Goal: Communication & Community: Participate in discussion

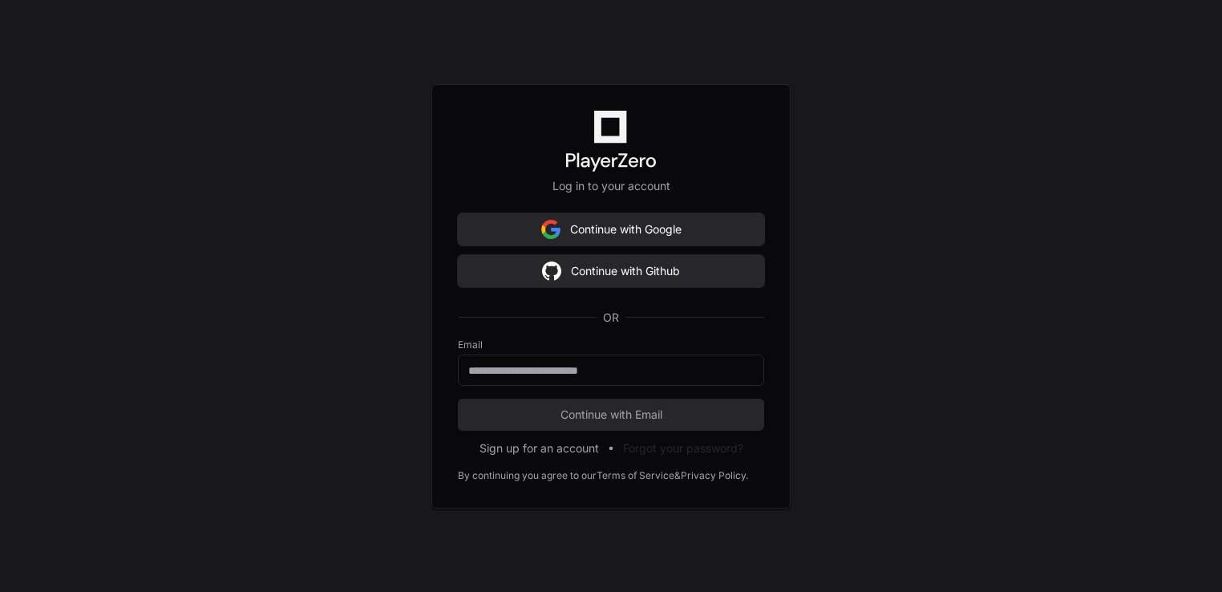
scroll to position [956, 0]
click at [600, 369] on input "email" at bounding box center [610, 370] width 285 height 16
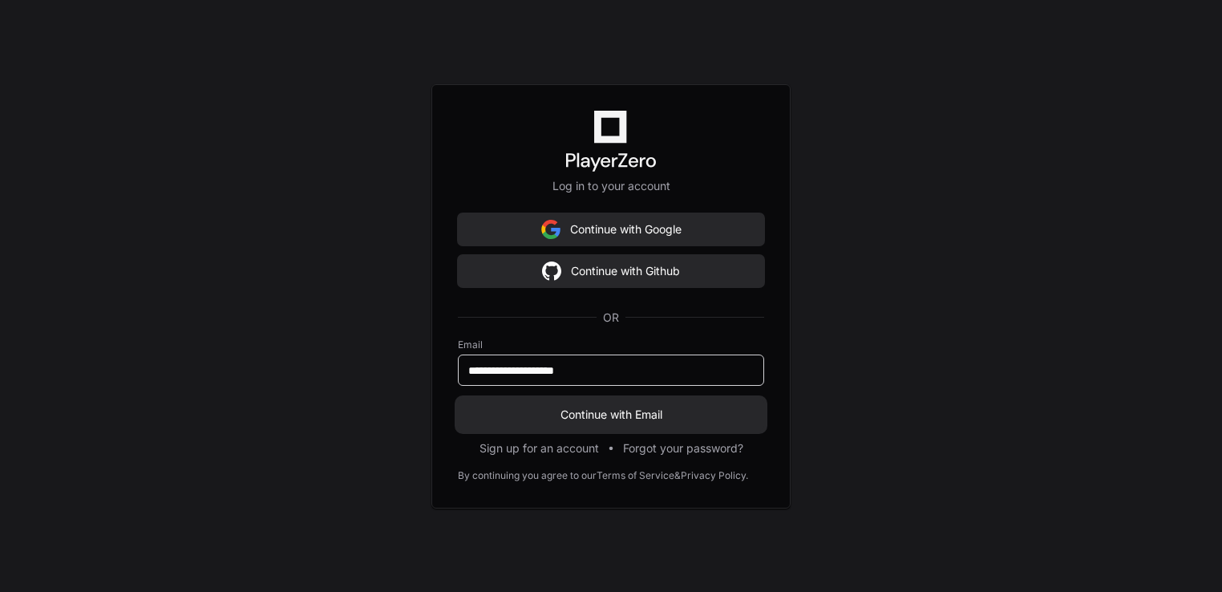
type input "**********"
click at [622, 402] on button "Continue with Email" at bounding box center [611, 414] width 306 height 32
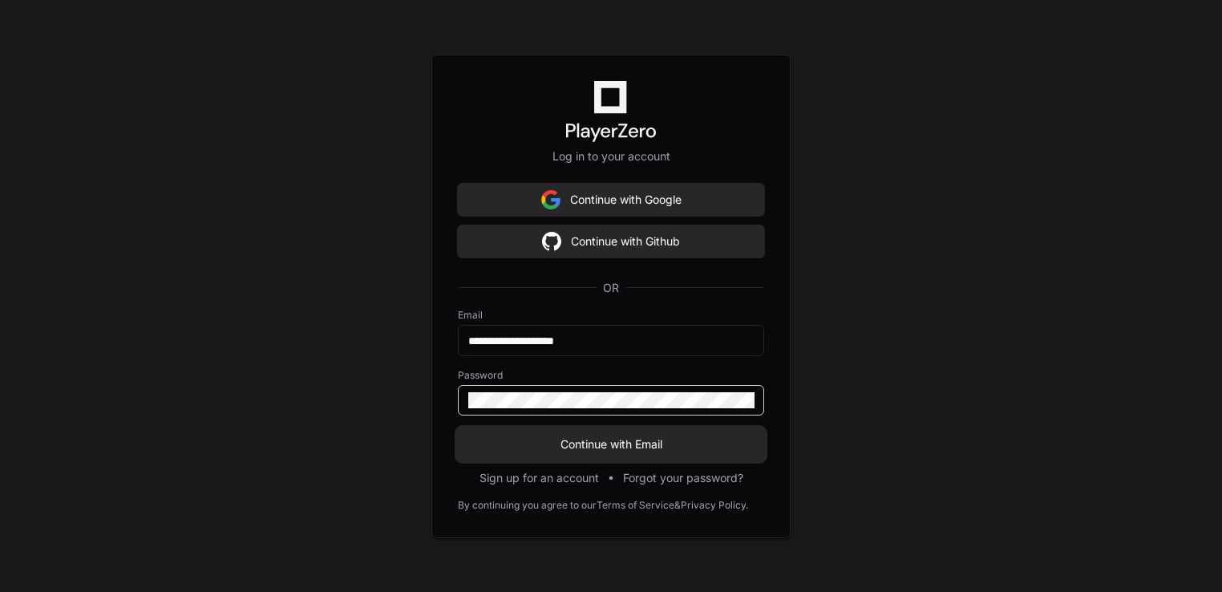
click at [458, 428] on button "Continue with Email" at bounding box center [611, 444] width 306 height 32
click at [611, 438] on span "Continue with Email" at bounding box center [611, 444] width 306 height 16
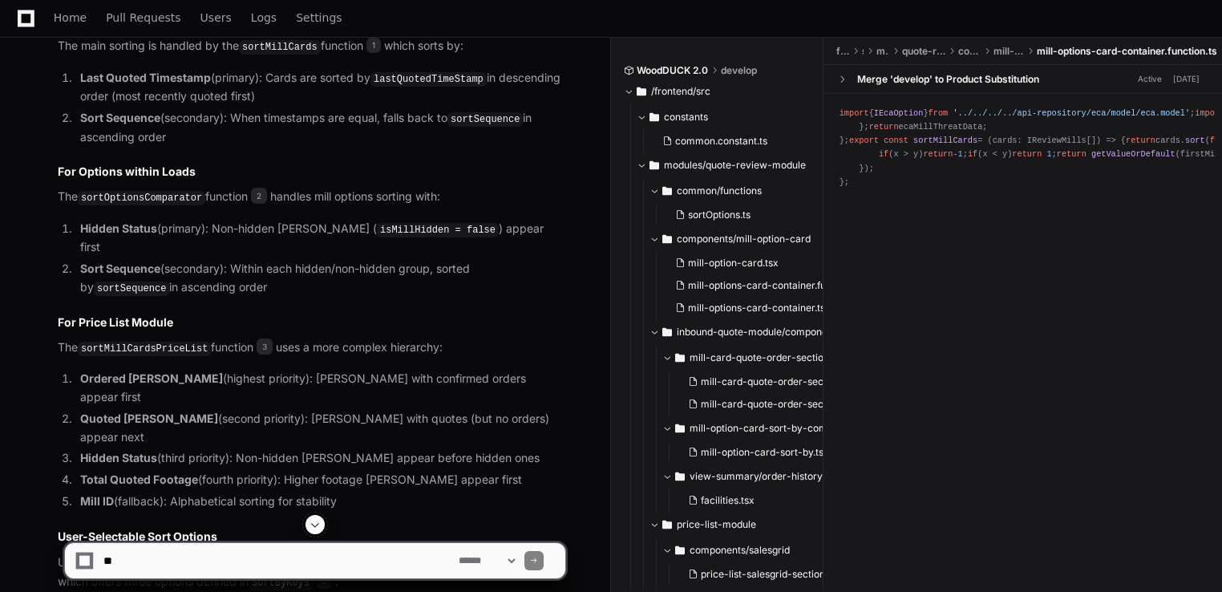
scroll to position [1039, 0]
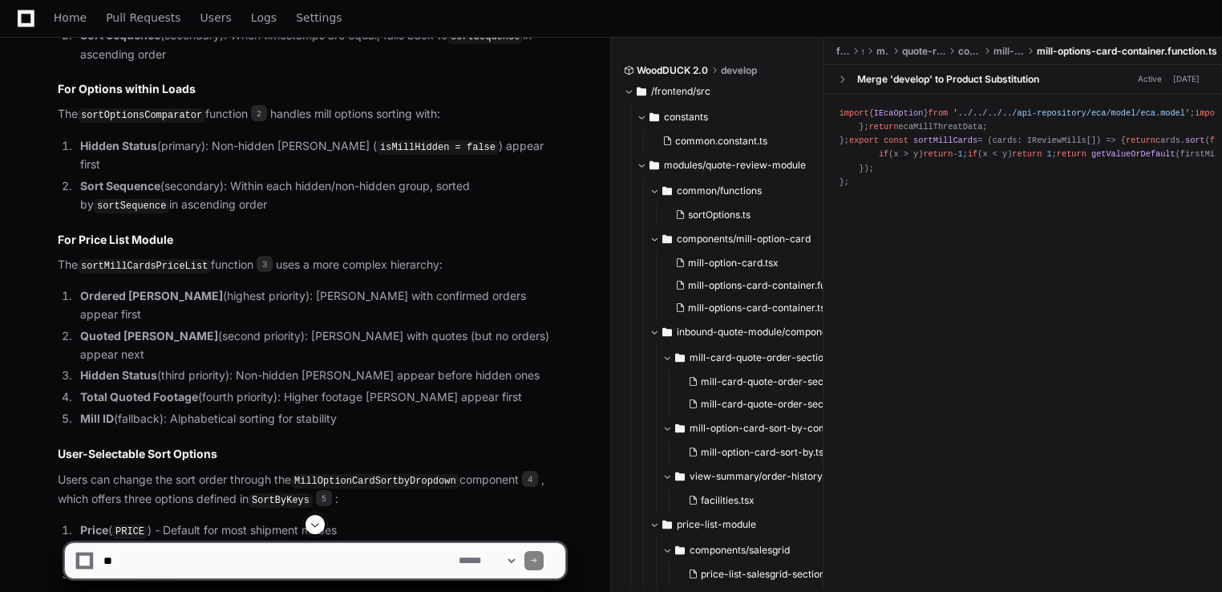
click at [314, 518] on span at bounding box center [315, 524] width 13 height 13
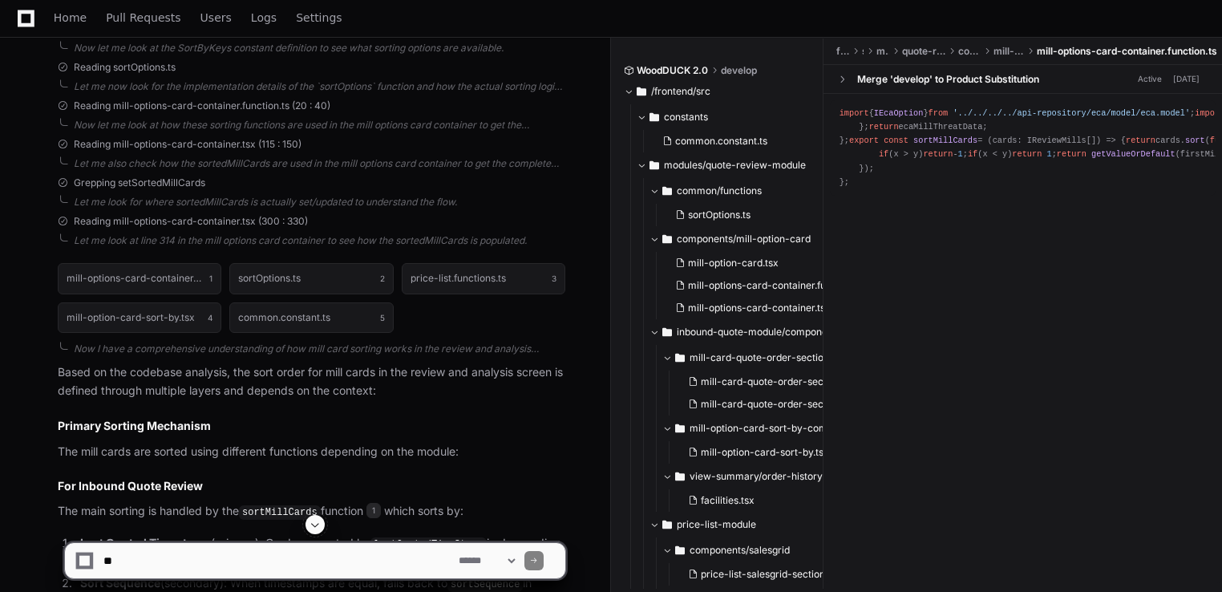
scroll to position [673, 0]
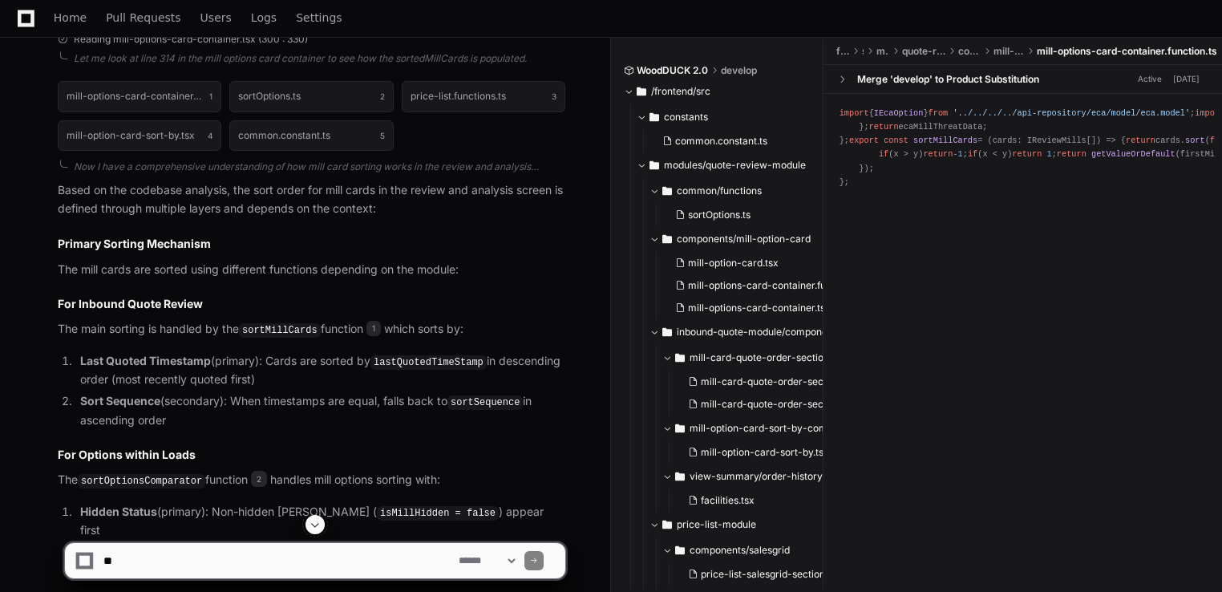
click at [317, 524] on span at bounding box center [315, 524] width 13 height 13
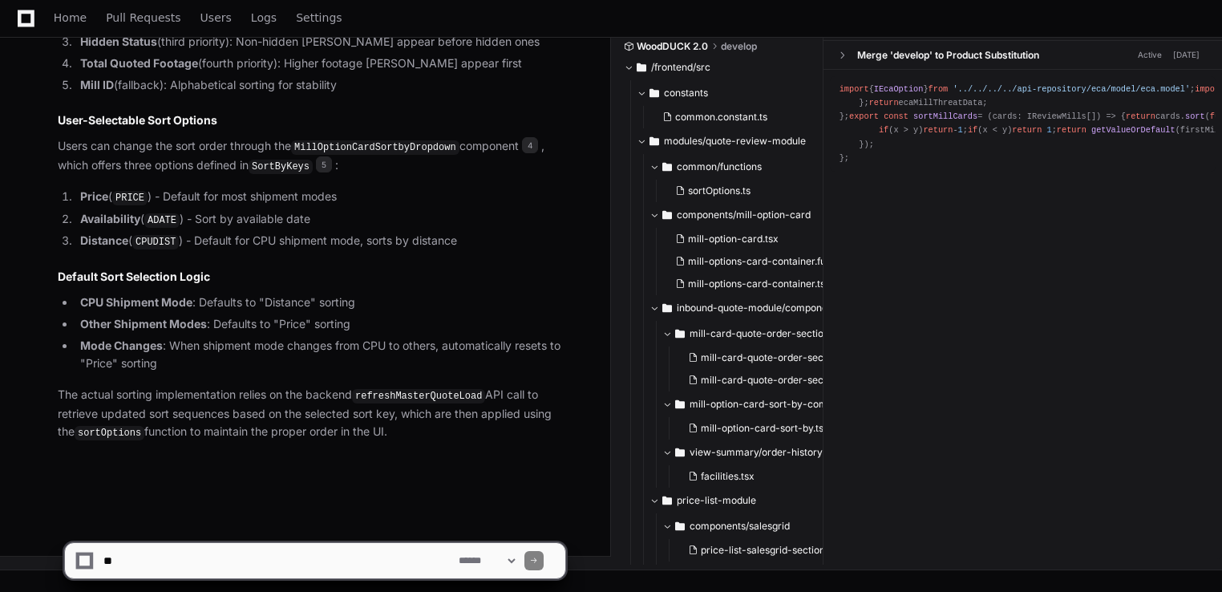
scroll to position [1379, 0]
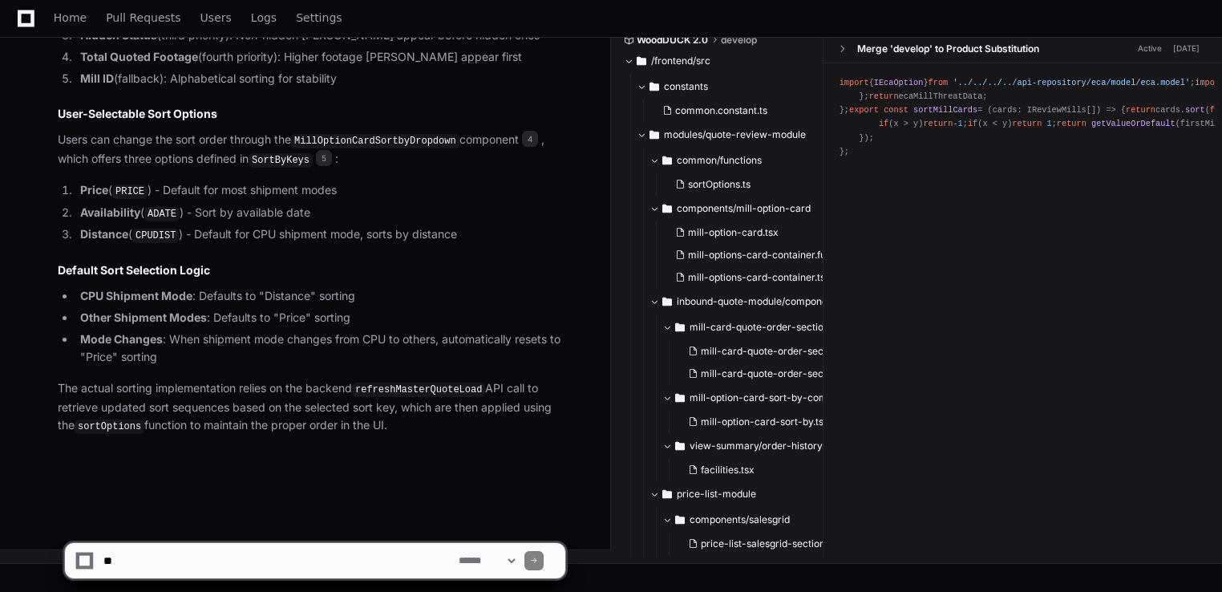
click at [301, 561] on textarea at bounding box center [277, 560] width 355 height 35
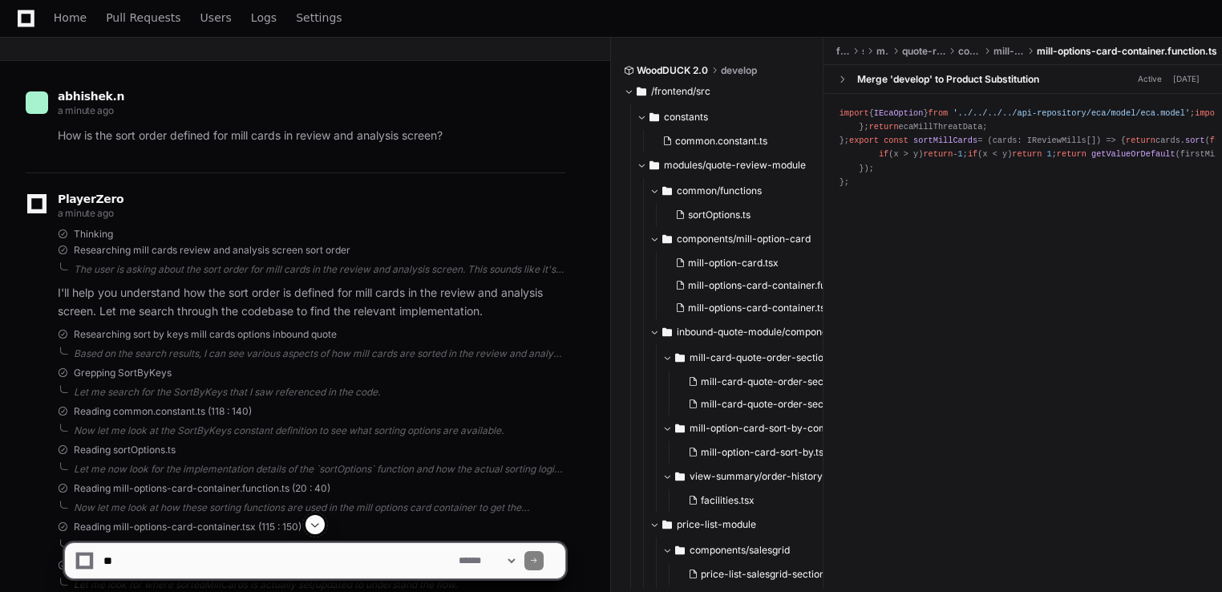
scroll to position [64, 0]
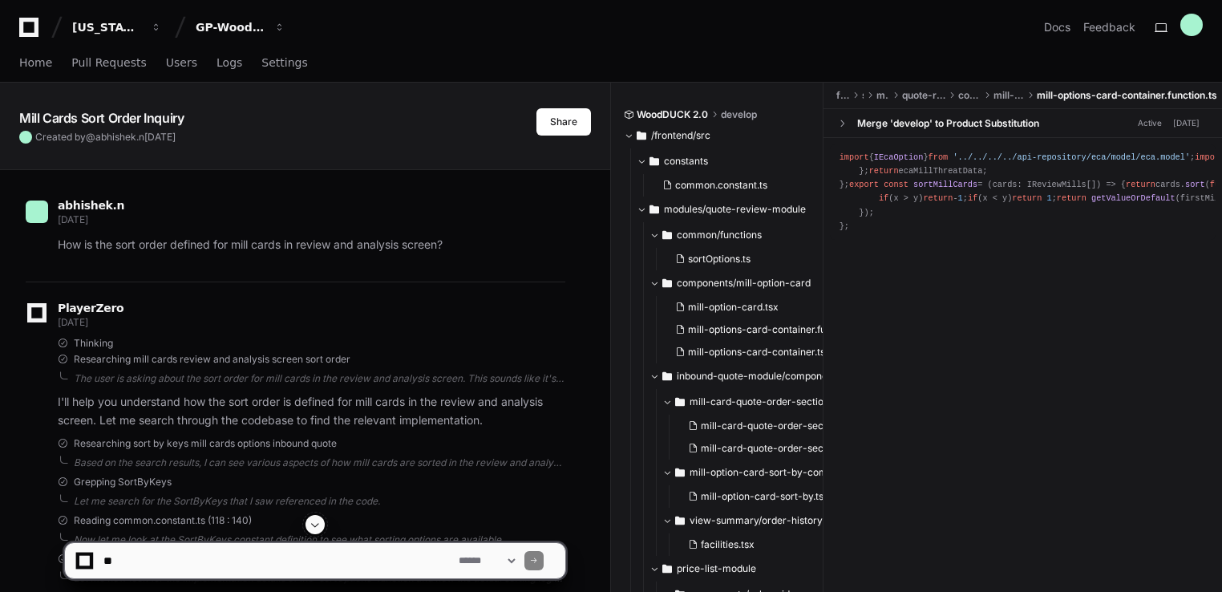
click at [314, 524] on span at bounding box center [315, 524] width 13 height 13
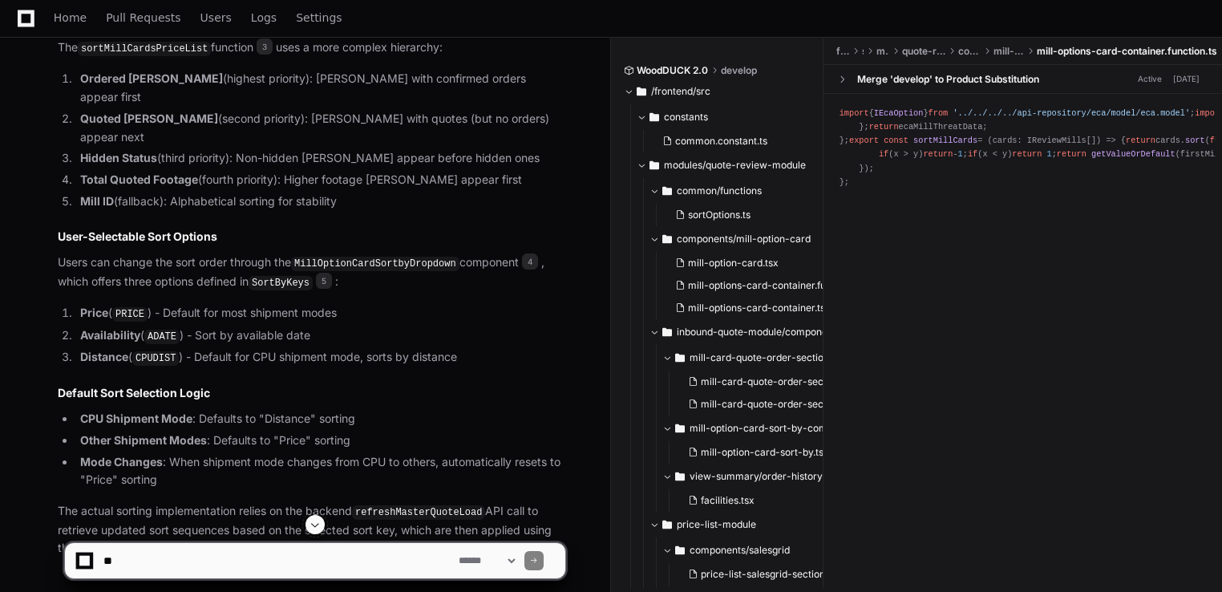
scroll to position [1253, 0]
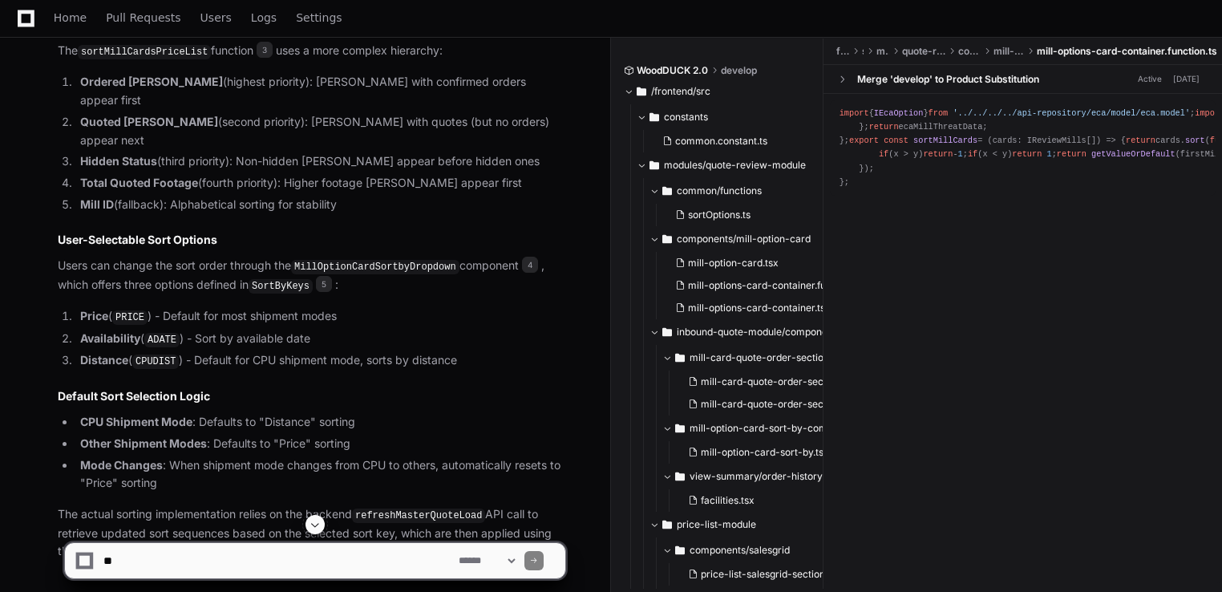
click at [151, 556] on textarea at bounding box center [277, 560] width 355 height 35
type textarea "**********"
click at [308, 527] on button at bounding box center [314, 524] width 19 height 19
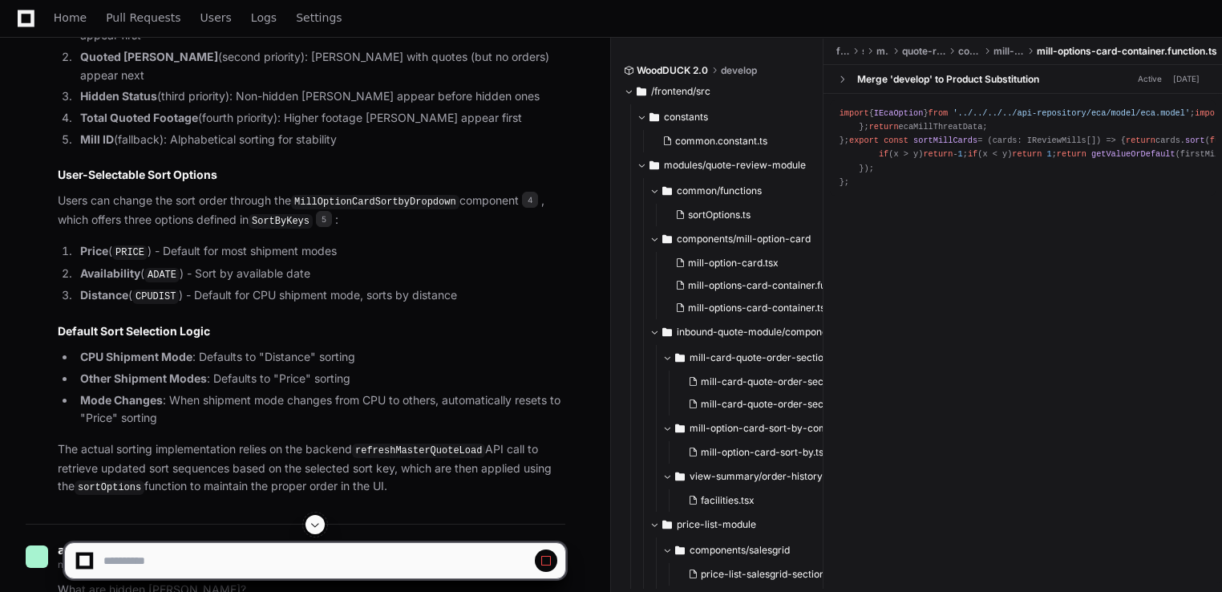
scroll to position [1480, 0]
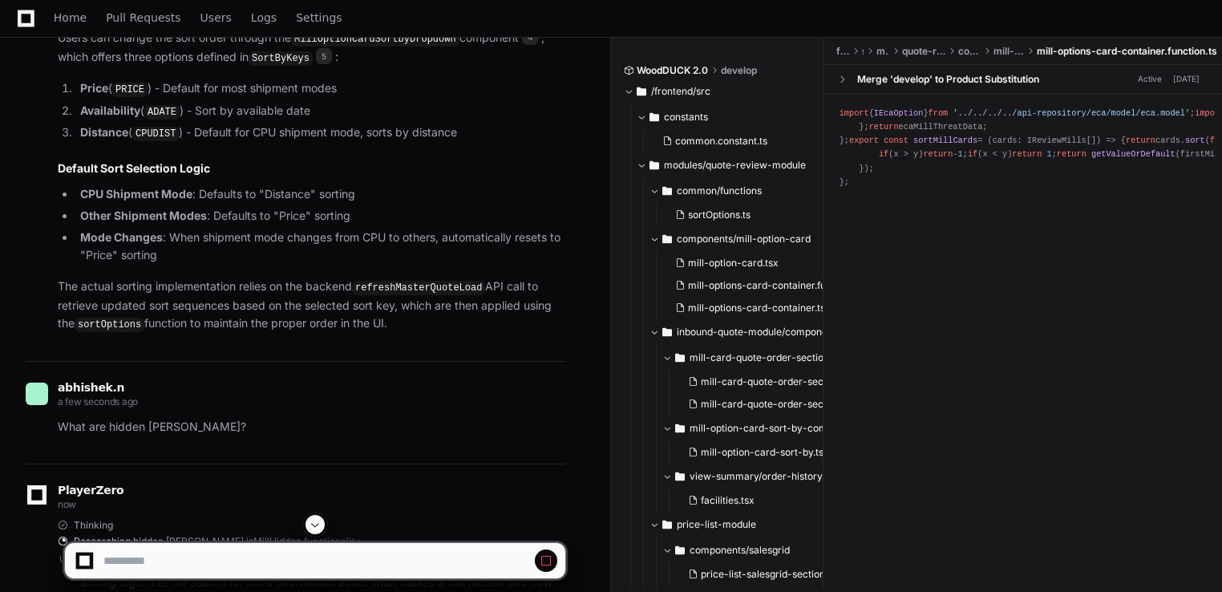
click at [314, 526] on span at bounding box center [315, 524] width 13 height 13
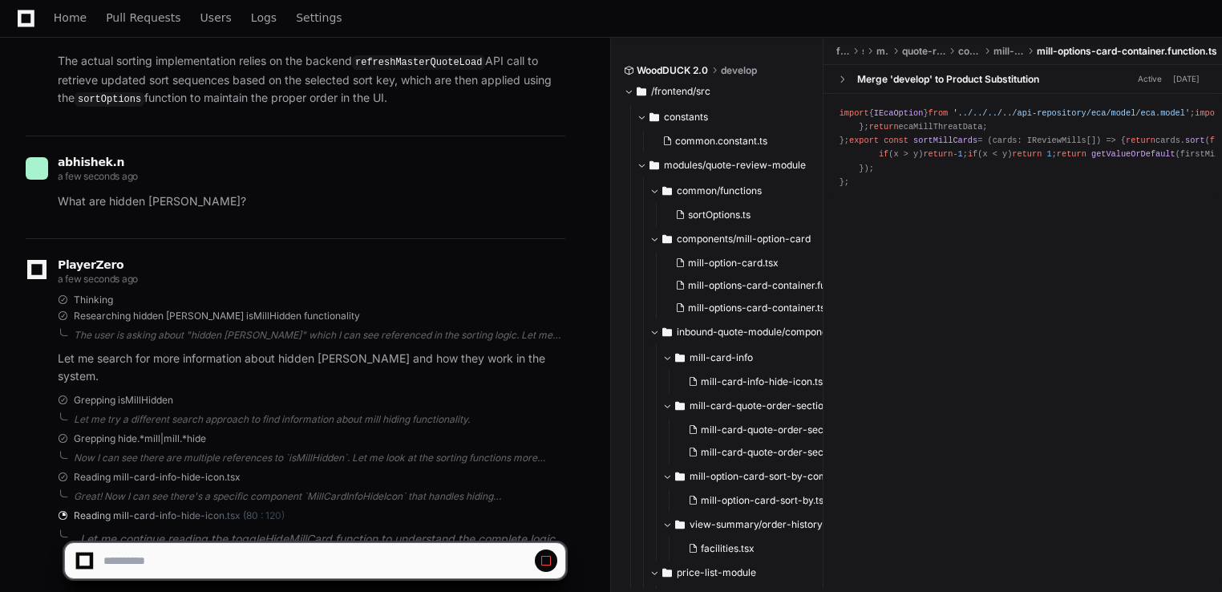
scroll to position [1718, 0]
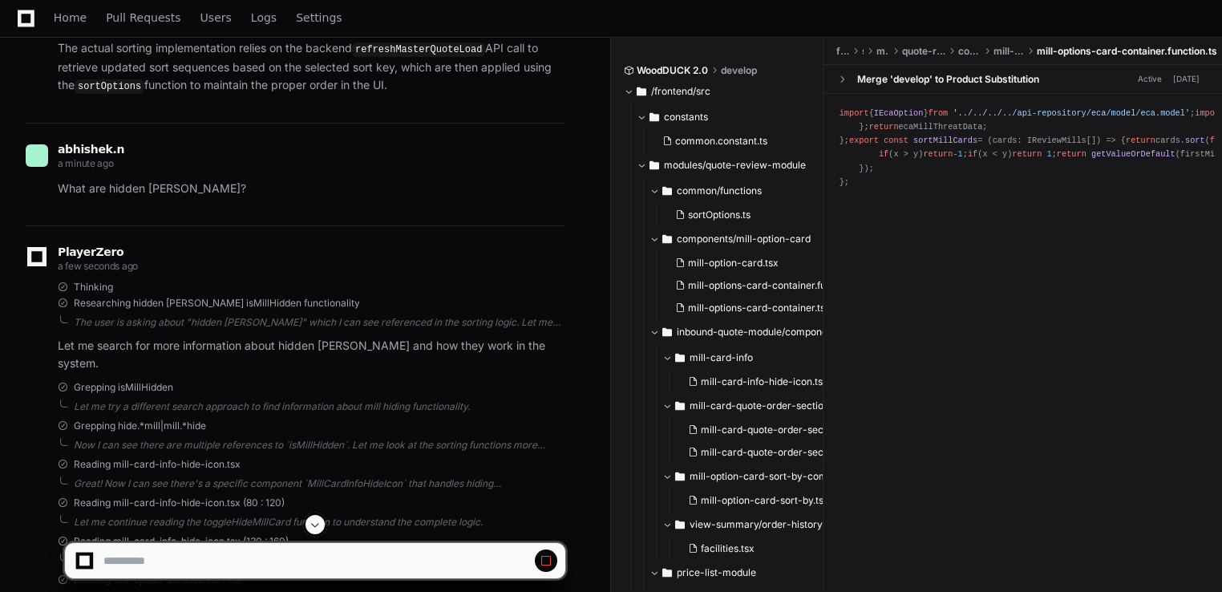
click at [313, 521] on span at bounding box center [315, 524] width 13 height 13
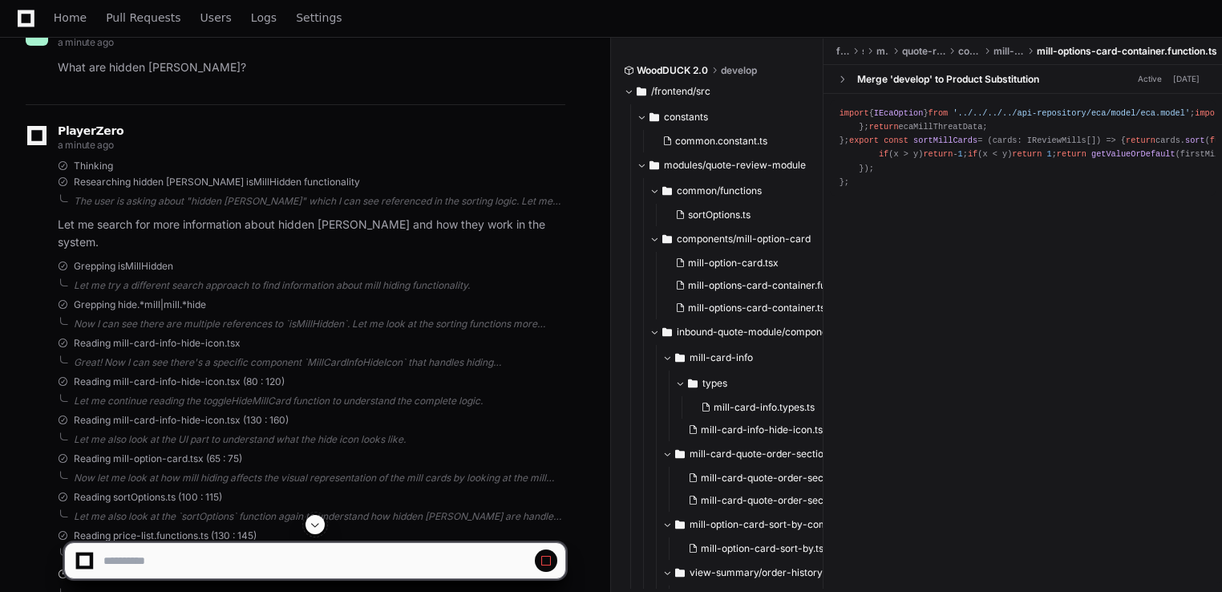
click at [313, 521] on span at bounding box center [315, 524] width 13 height 13
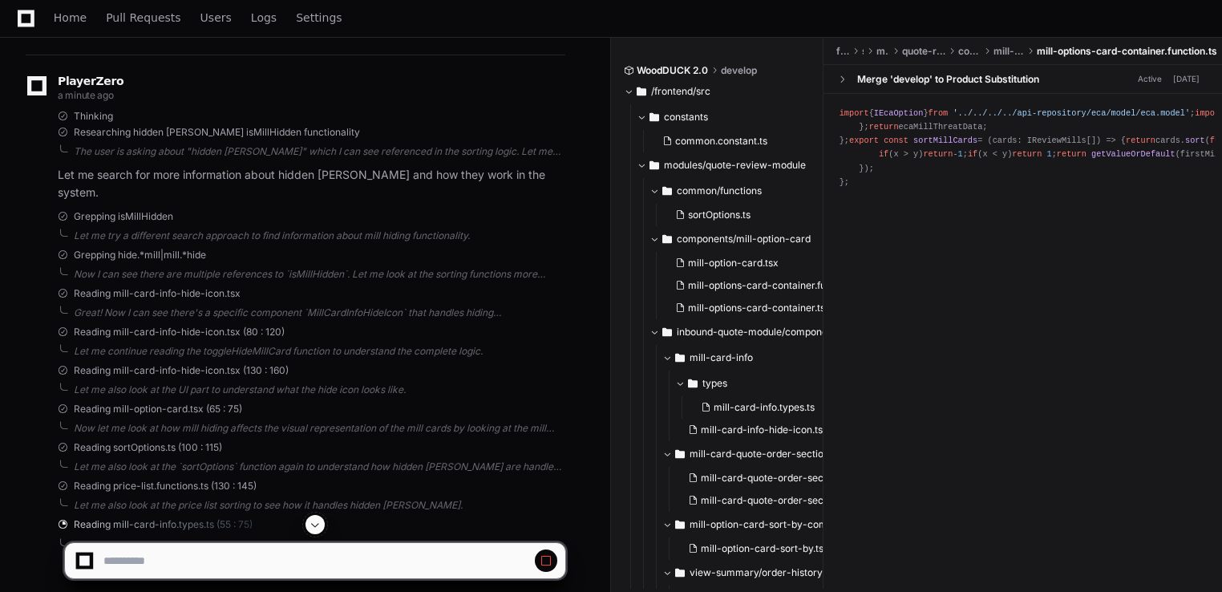
scroll to position [1898, 0]
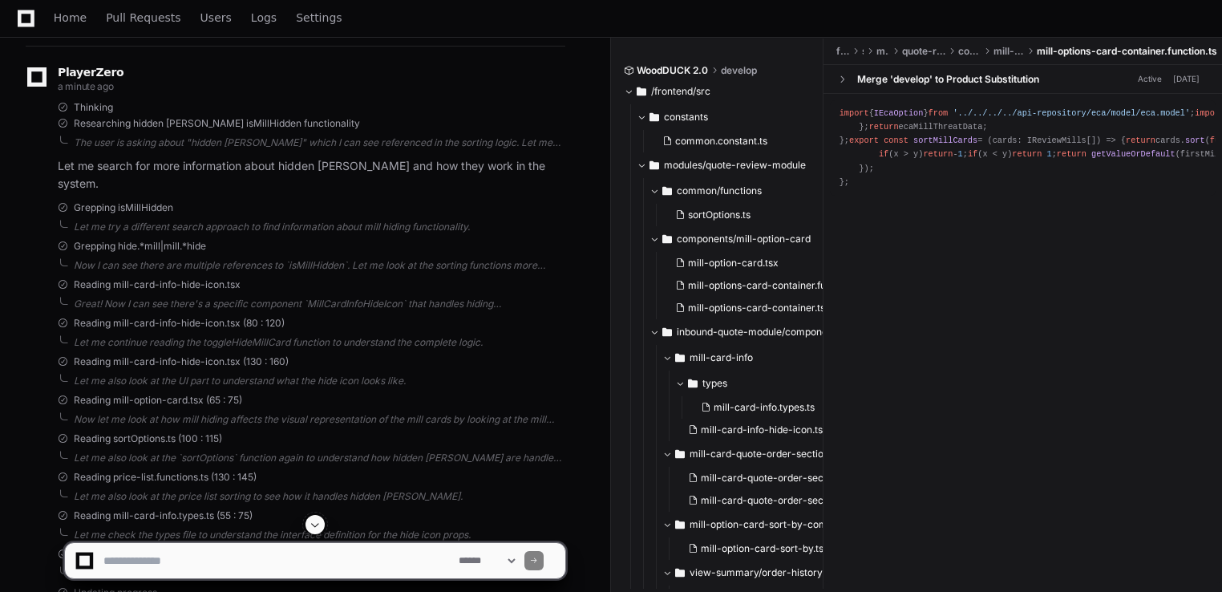
click at [317, 523] on span at bounding box center [315, 524] width 13 height 13
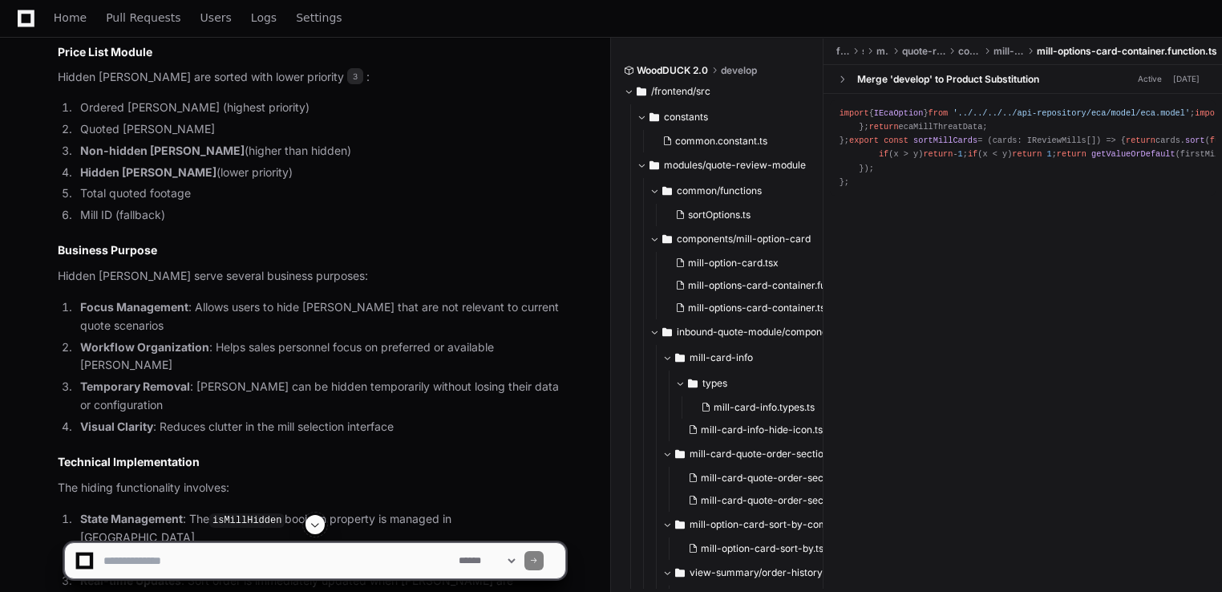
scroll to position [3629, 0]
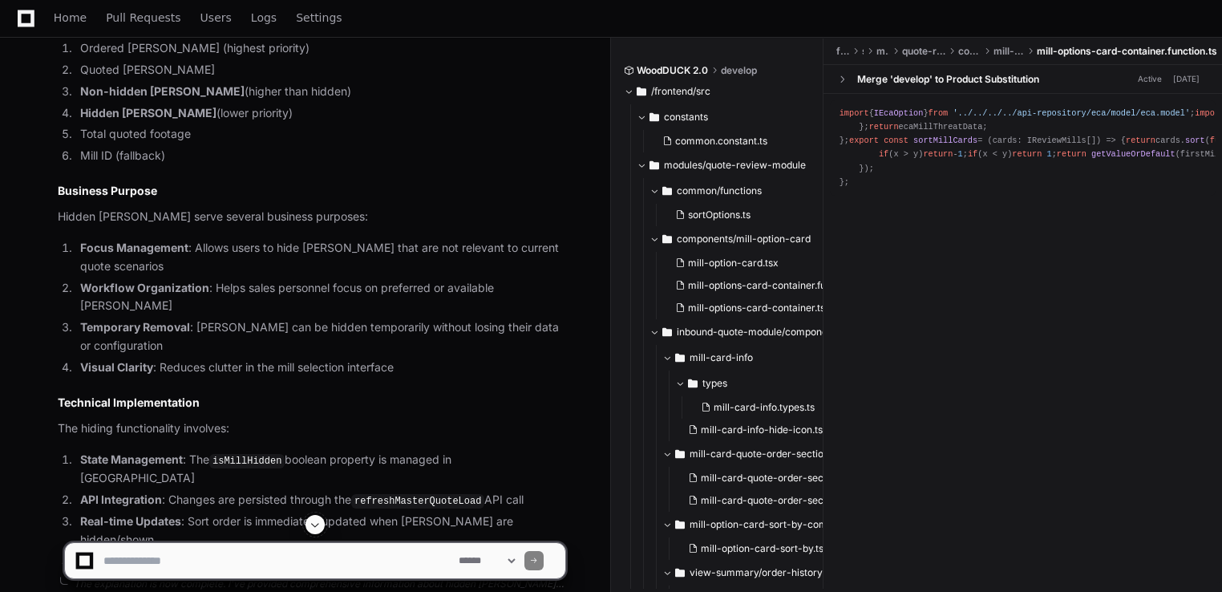
click at [319, 526] on span at bounding box center [315, 524] width 13 height 13
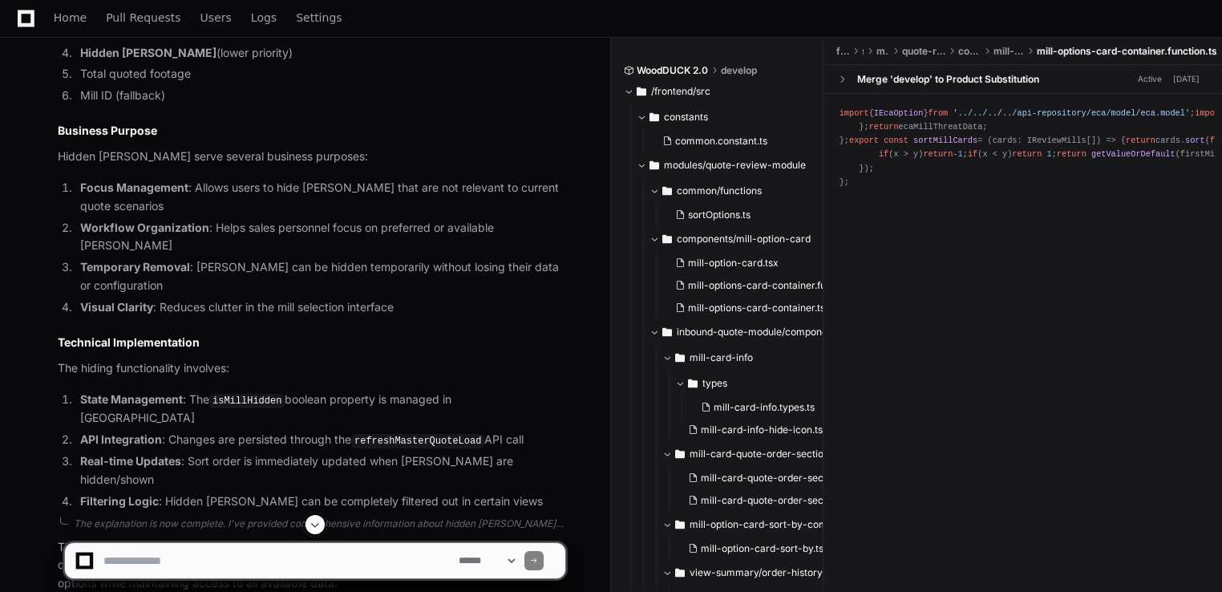
scroll to position [3725, 0]
